Goal: Use online tool/utility: Utilize a website feature to perform a specific function

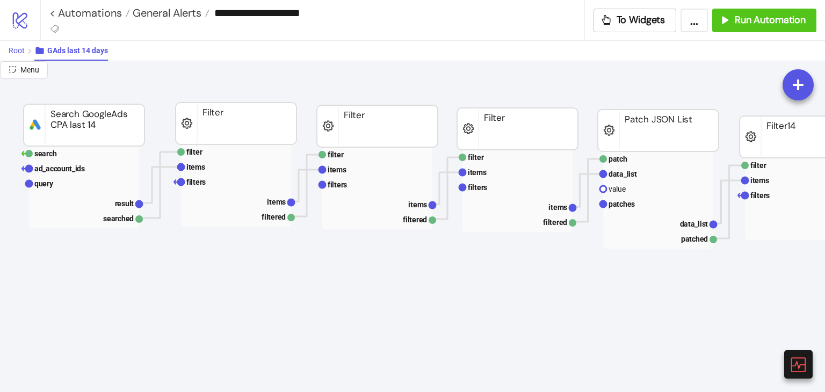
click at [17, 49] on span "Root" at bounding box center [17, 50] width 16 height 9
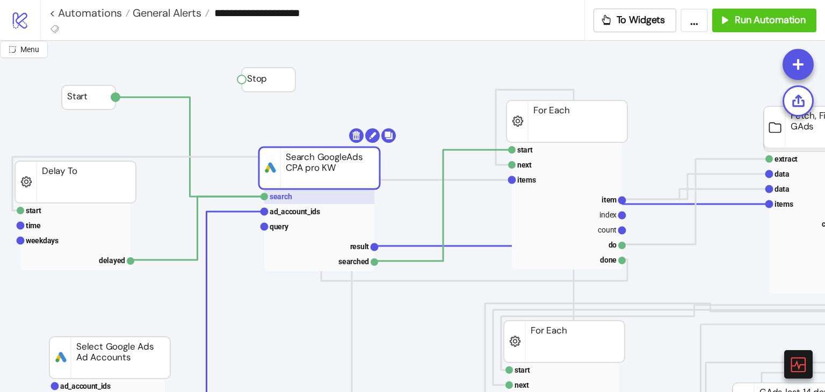
click at [306, 195] on rect at bounding box center [319, 196] width 110 height 15
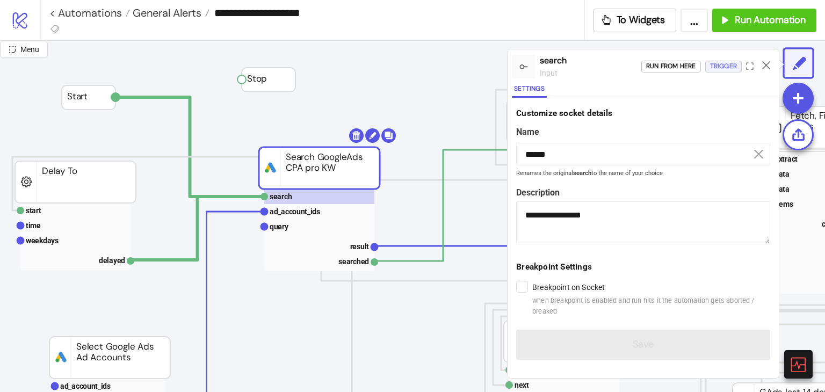
click at [725, 66] on div "Trigger" at bounding box center [723, 66] width 27 height 12
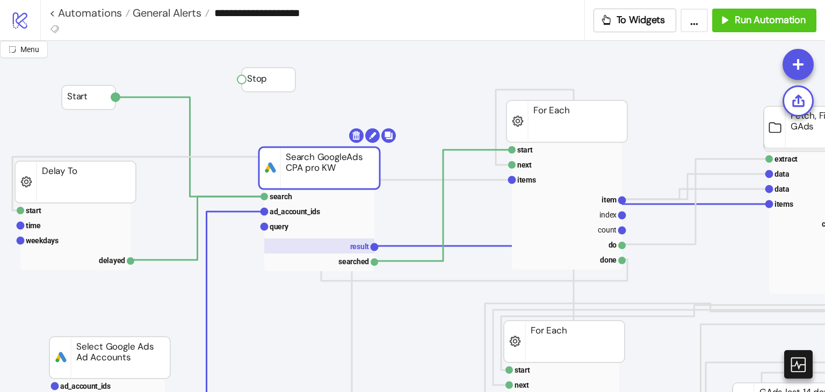
click at [366, 252] on rect at bounding box center [319, 245] width 110 height 15
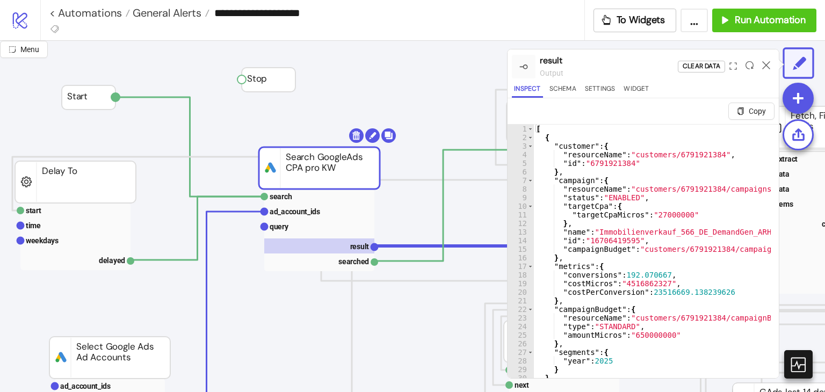
click at [771, 67] on div at bounding box center [766, 66] width 17 height 29
click at [768, 67] on icon at bounding box center [766, 65] width 8 height 8
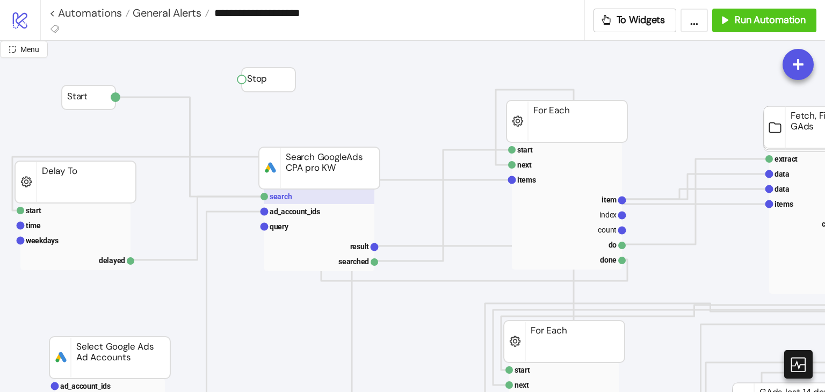
click at [345, 197] on rect at bounding box center [319, 196] width 110 height 15
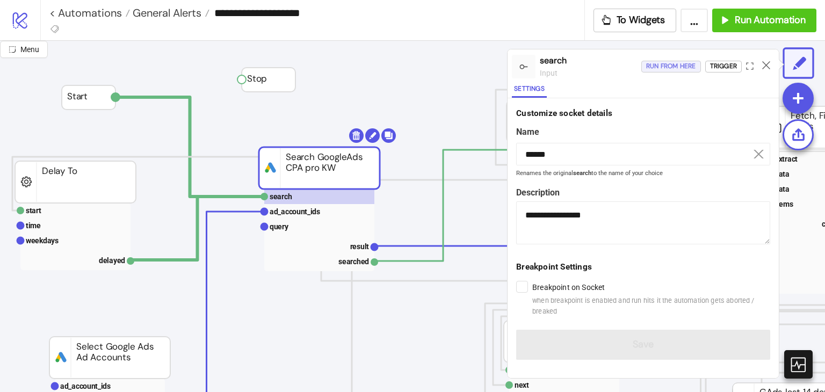
click at [674, 70] on div "Run from here" at bounding box center [671, 66] width 50 height 12
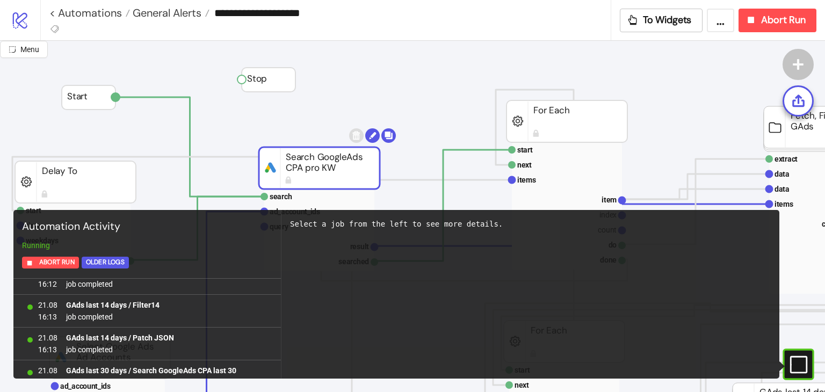
scroll to position [4302, 0]
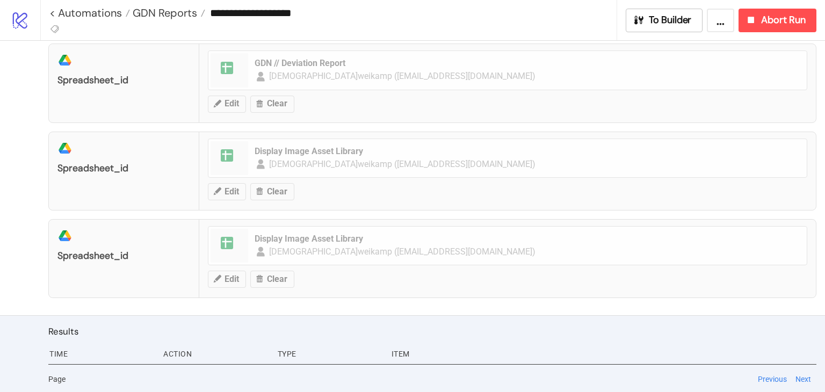
scroll to position [26, 0]
click at [679, 31] on button "To Builder" at bounding box center [664, 21] width 77 height 24
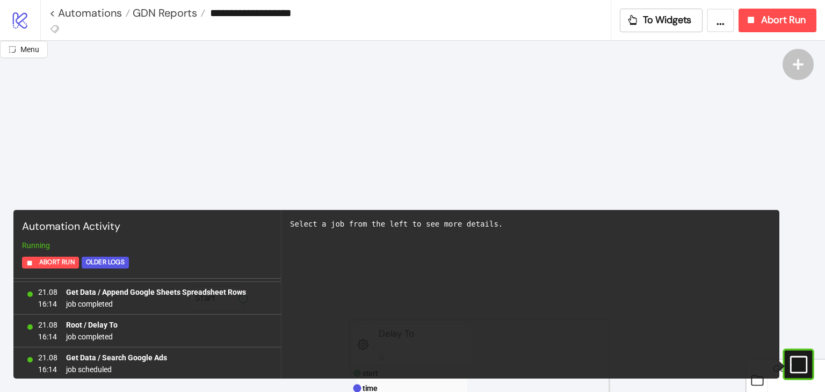
click at [791, 361] on rect at bounding box center [783, 365] width 16 height 16
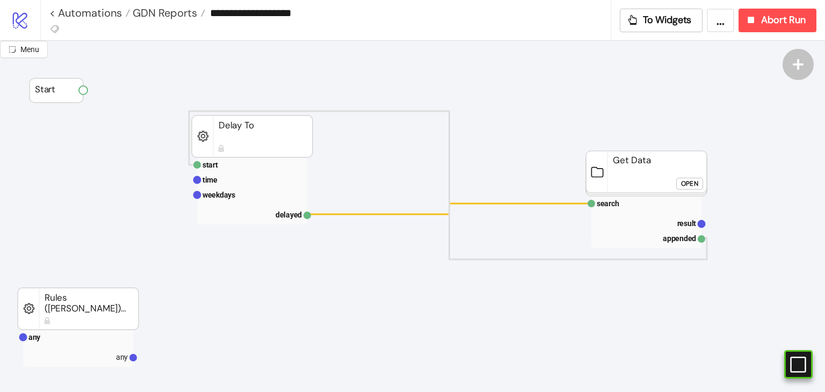
scroll to position [208, 161]
